Goal: Information Seeking & Learning: Learn about a topic

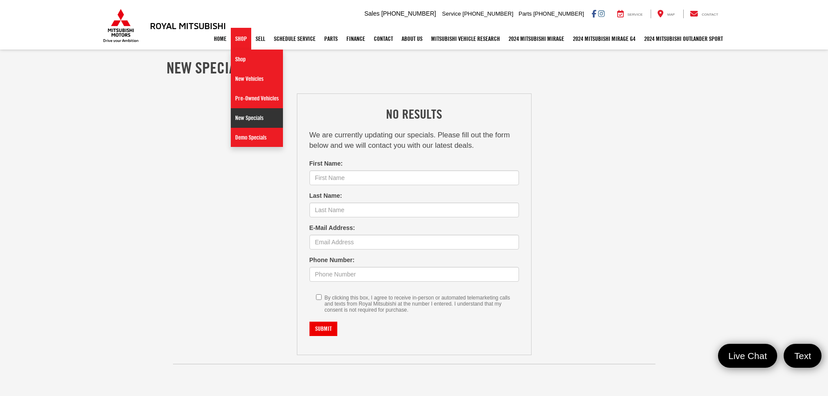
click at [247, 120] on link "New Specials" at bounding box center [257, 118] width 52 height 20
click at [250, 142] on link "Demo Specials" at bounding box center [257, 137] width 52 height 19
